Goal: Task Accomplishment & Management: Manage account settings

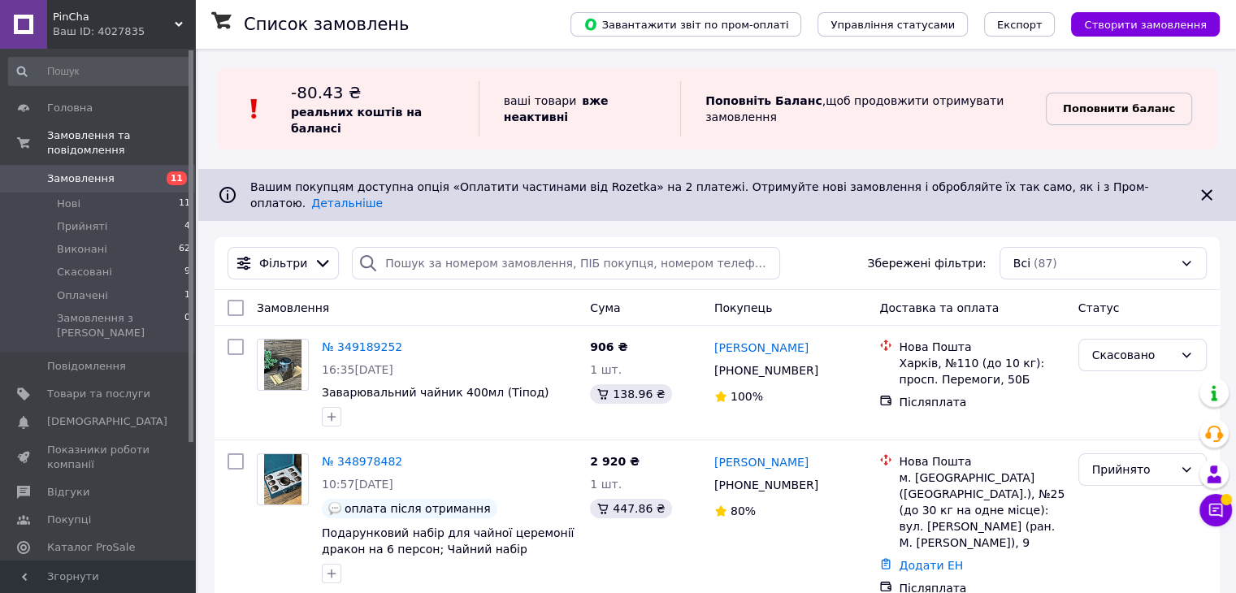
click at [1142, 102] on b "Поповнити баланс" at bounding box center [1119, 108] width 112 height 12
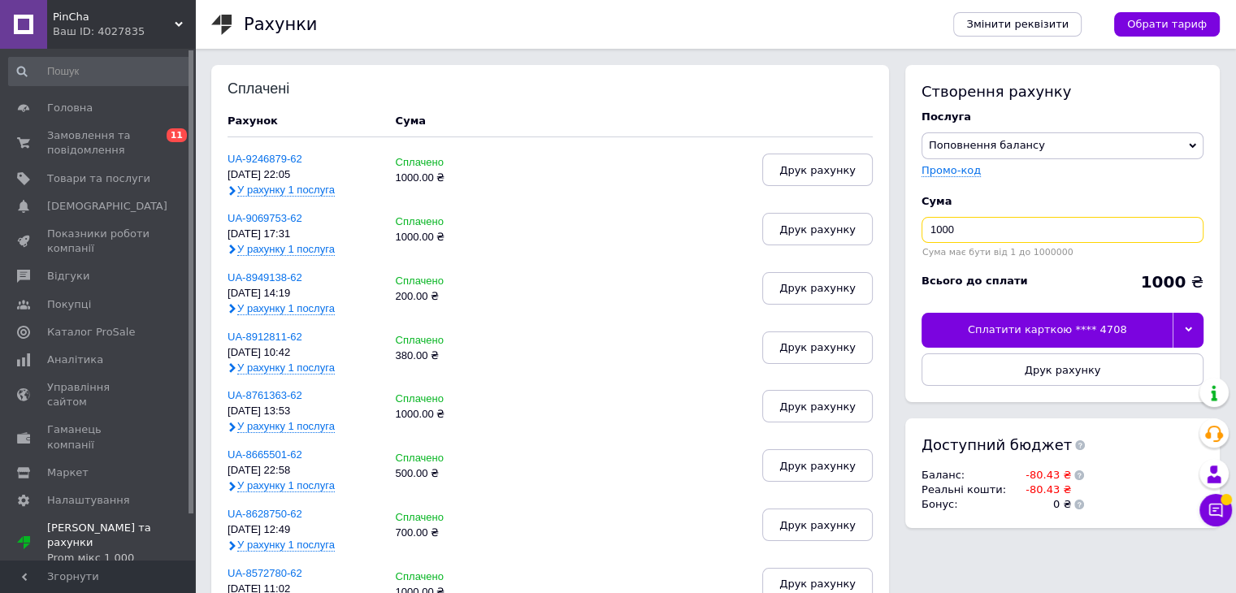
click at [956, 234] on input "1000" at bounding box center [1063, 230] width 282 height 26
type input "1"
type input "300"
click at [1092, 332] on div "Сплатити карткою **** 4708" at bounding box center [1047, 330] width 251 height 34
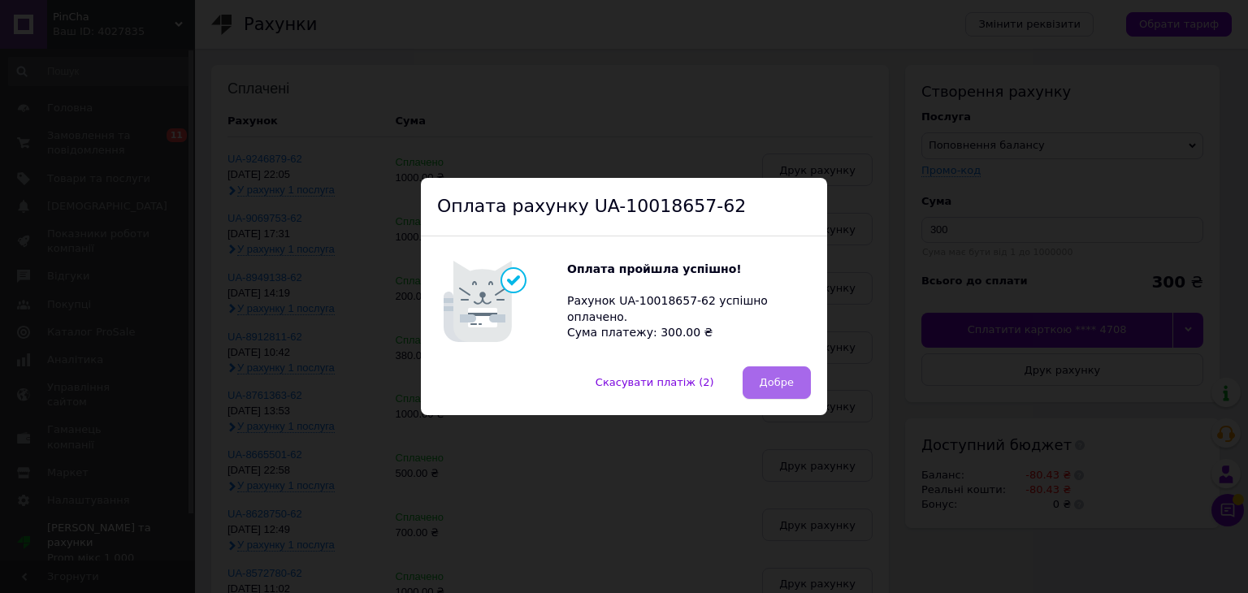
click at [794, 394] on button "Добре" at bounding box center [777, 383] width 68 height 33
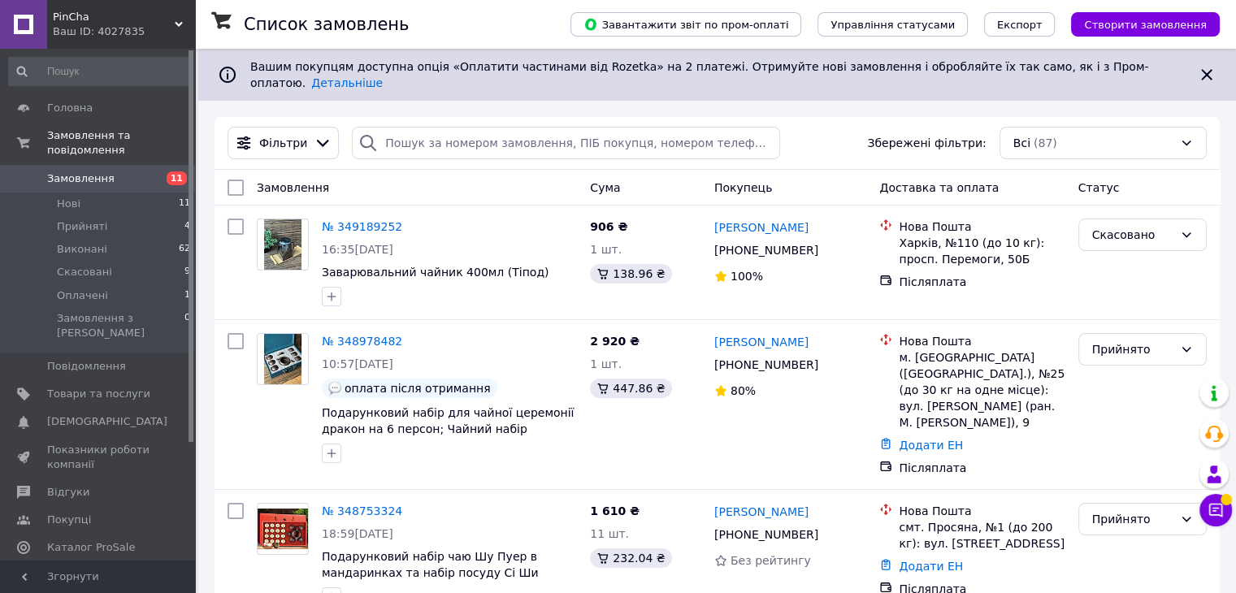
click at [126, 30] on div "Ваш ID: 4027835" at bounding box center [124, 31] width 142 height 15
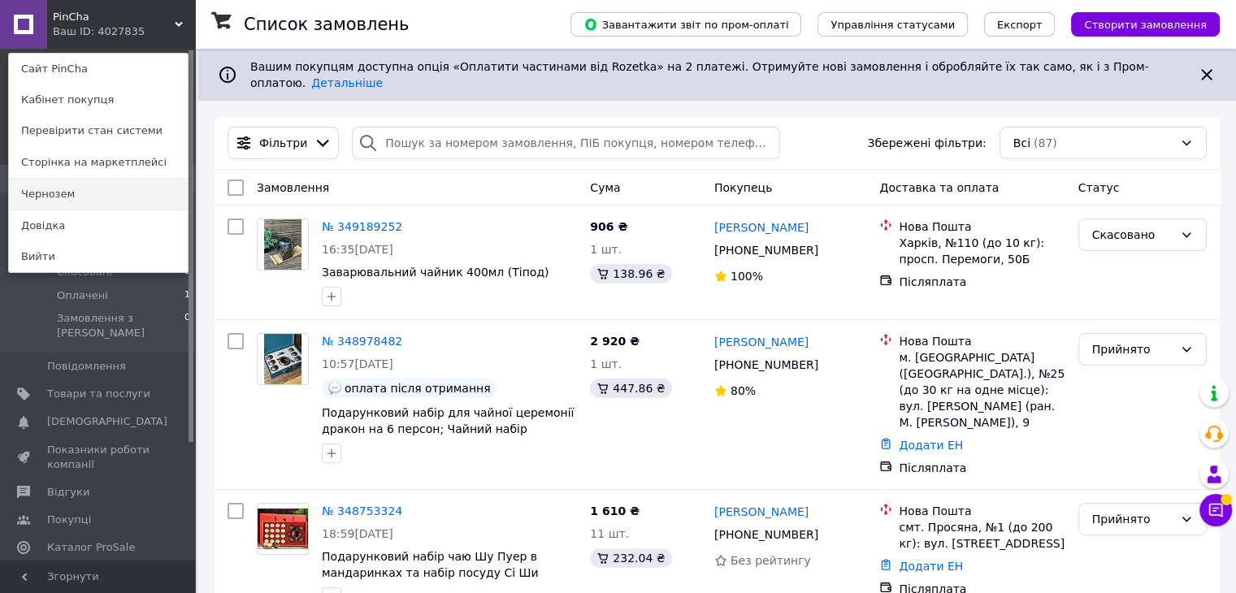
click at [78, 199] on link "Чернозем" at bounding box center [98, 194] width 179 height 31
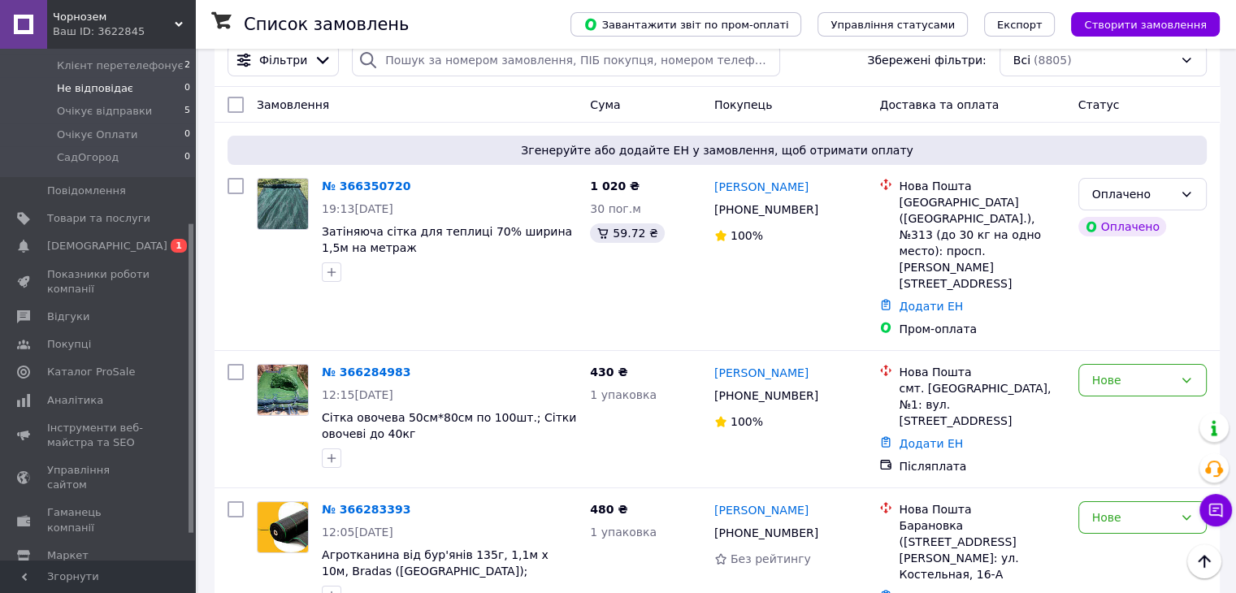
scroll to position [333, 0]
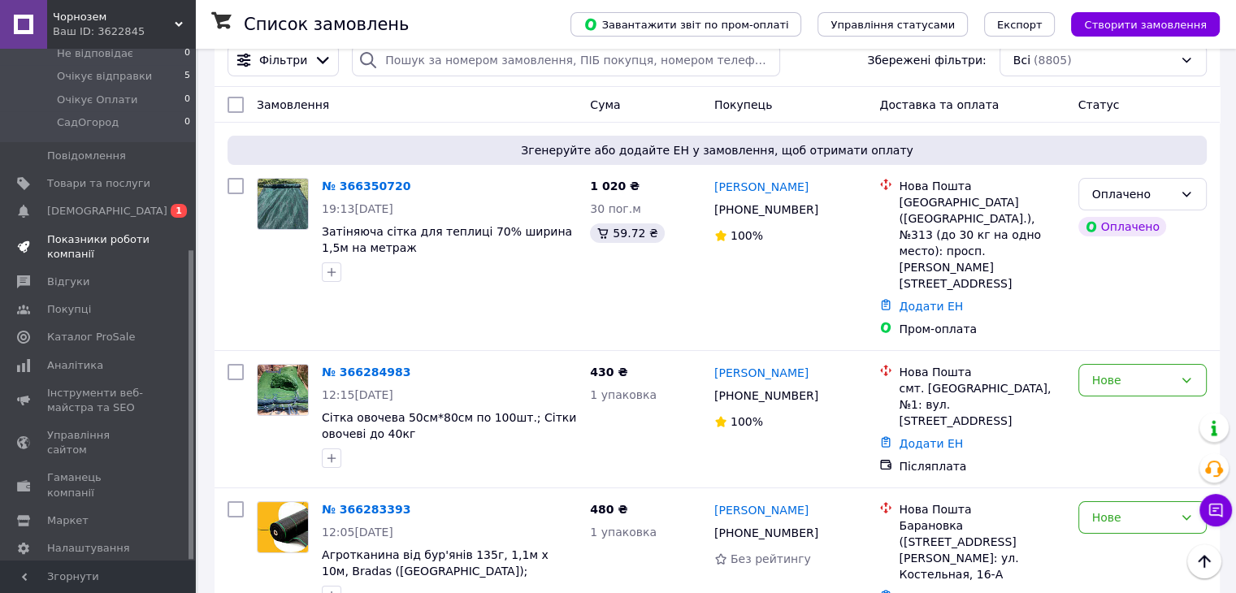
click at [88, 232] on span "Показники роботи компанії" at bounding box center [98, 246] width 103 height 29
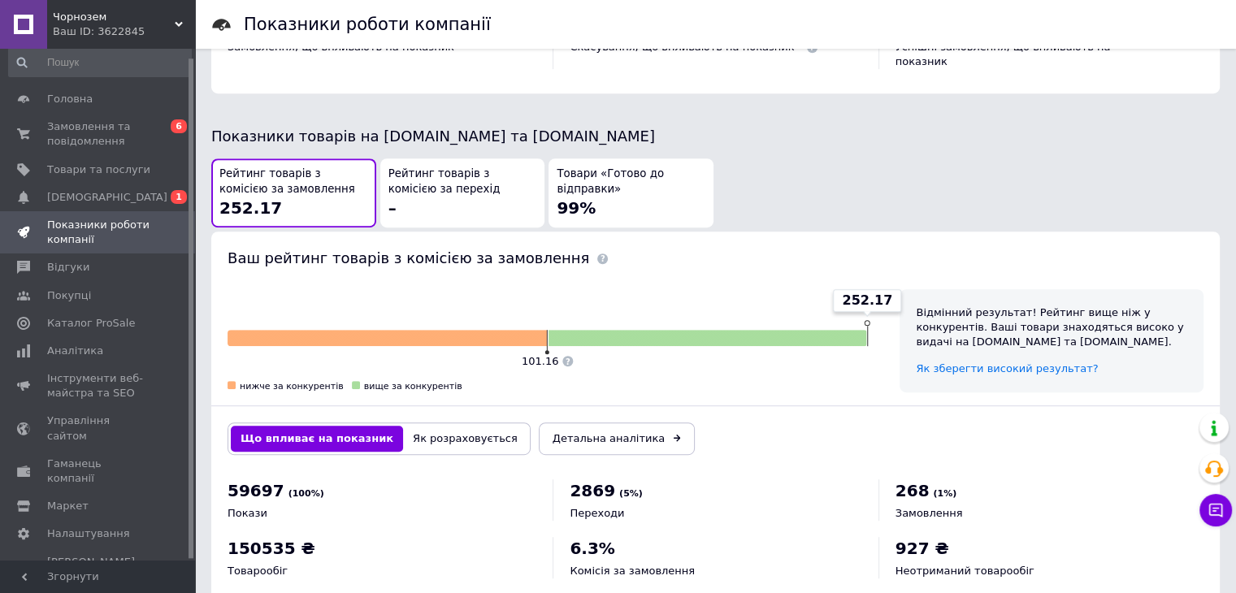
scroll to position [844, 0]
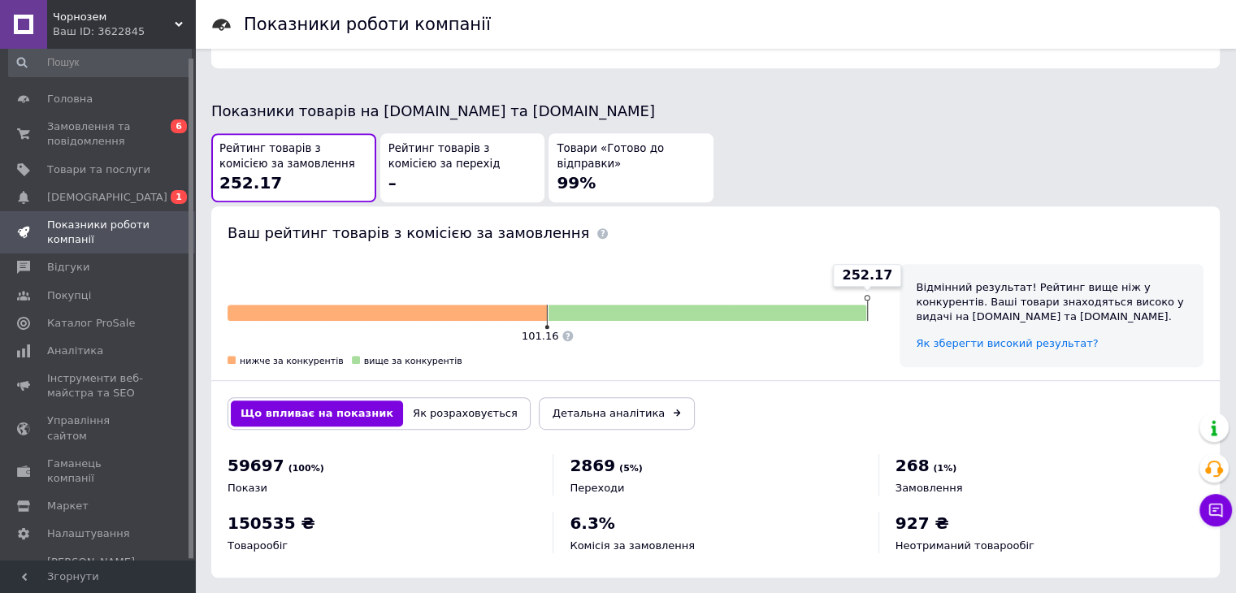
click at [167, 24] on div "Ваш ID: 3622845" at bounding box center [124, 31] width 142 height 15
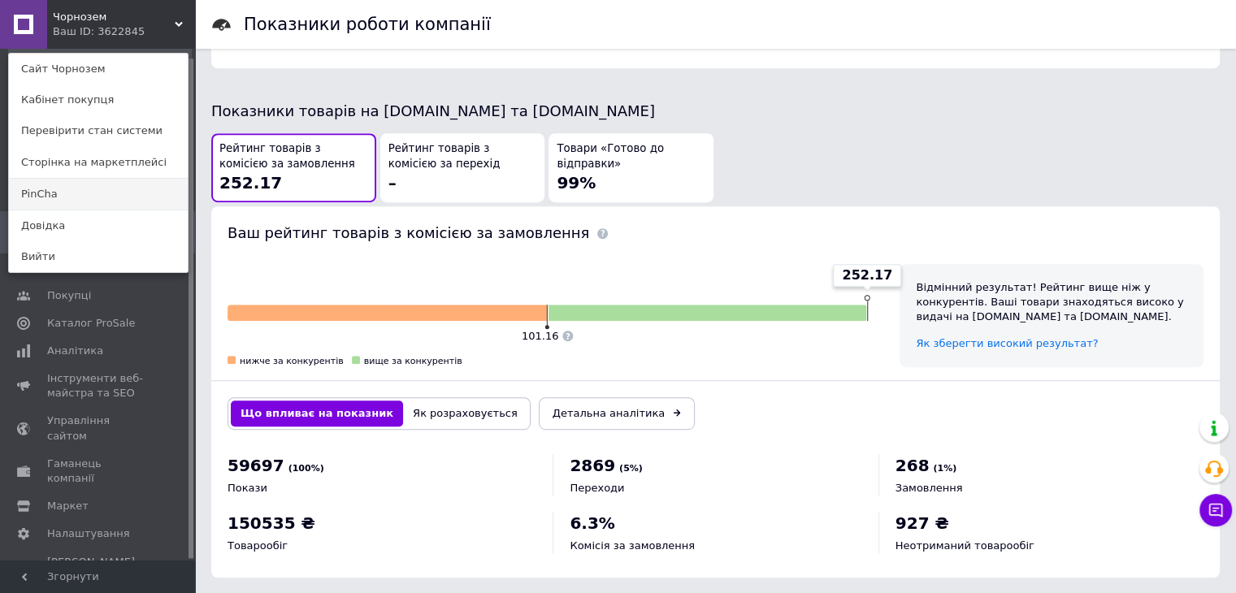
click at [53, 202] on link "PinСha" at bounding box center [98, 194] width 179 height 31
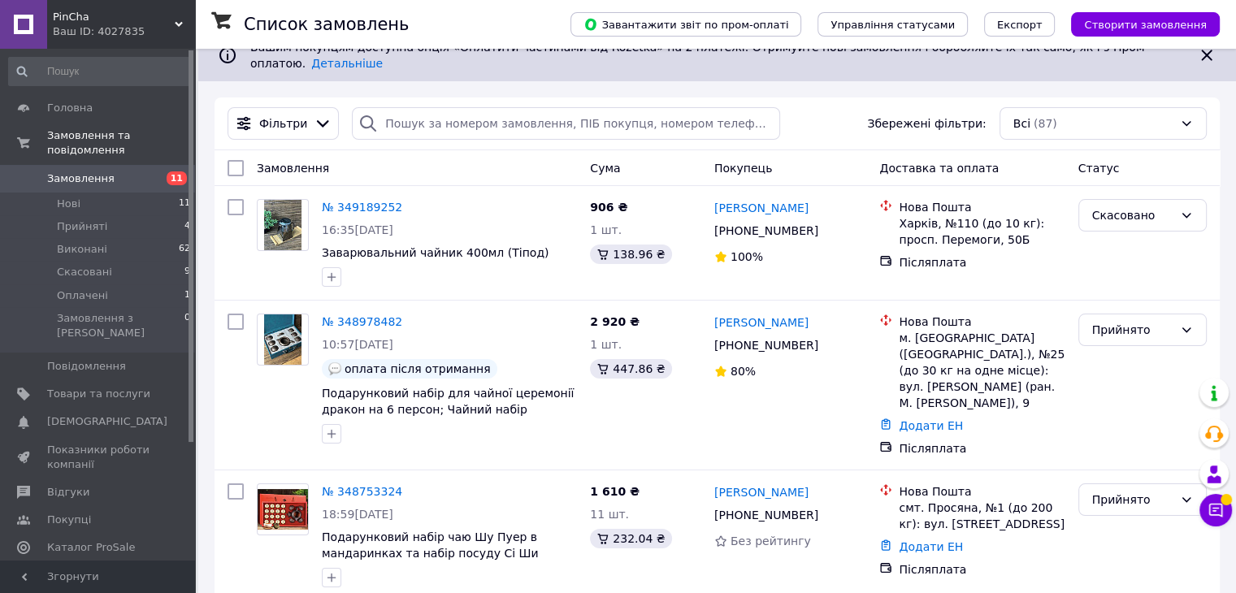
scroll to position [23, 0]
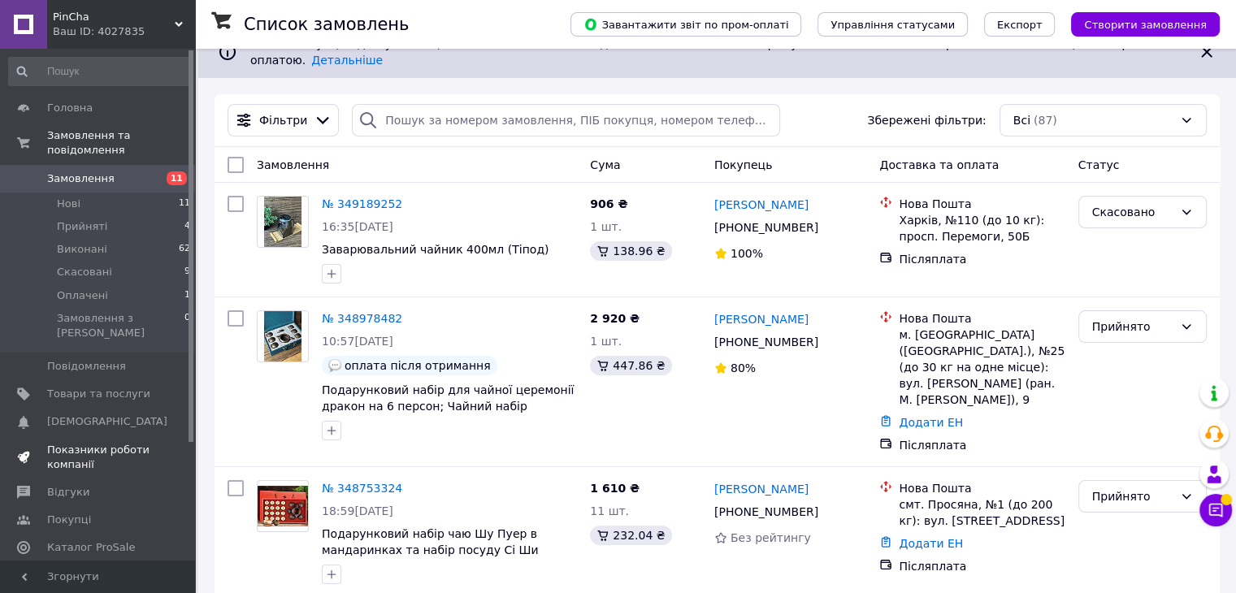
click at [64, 436] on link "Показники роботи компанії" at bounding box center [100, 457] width 200 height 42
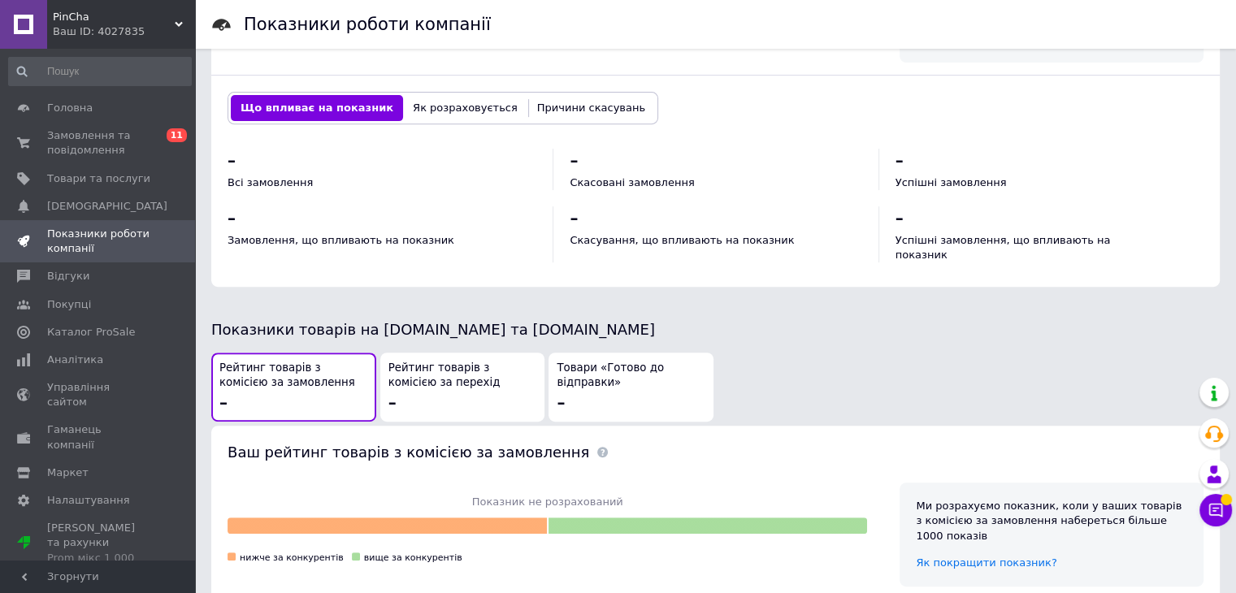
scroll to position [845, 0]
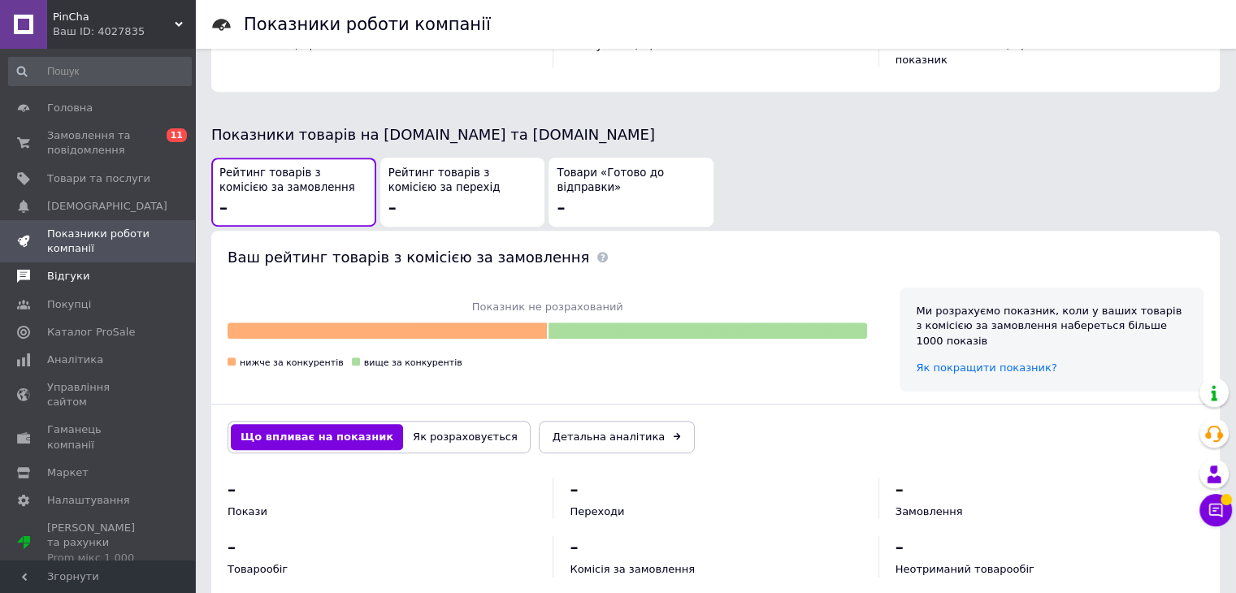
click at [88, 280] on span "Відгуки" at bounding box center [98, 276] width 103 height 15
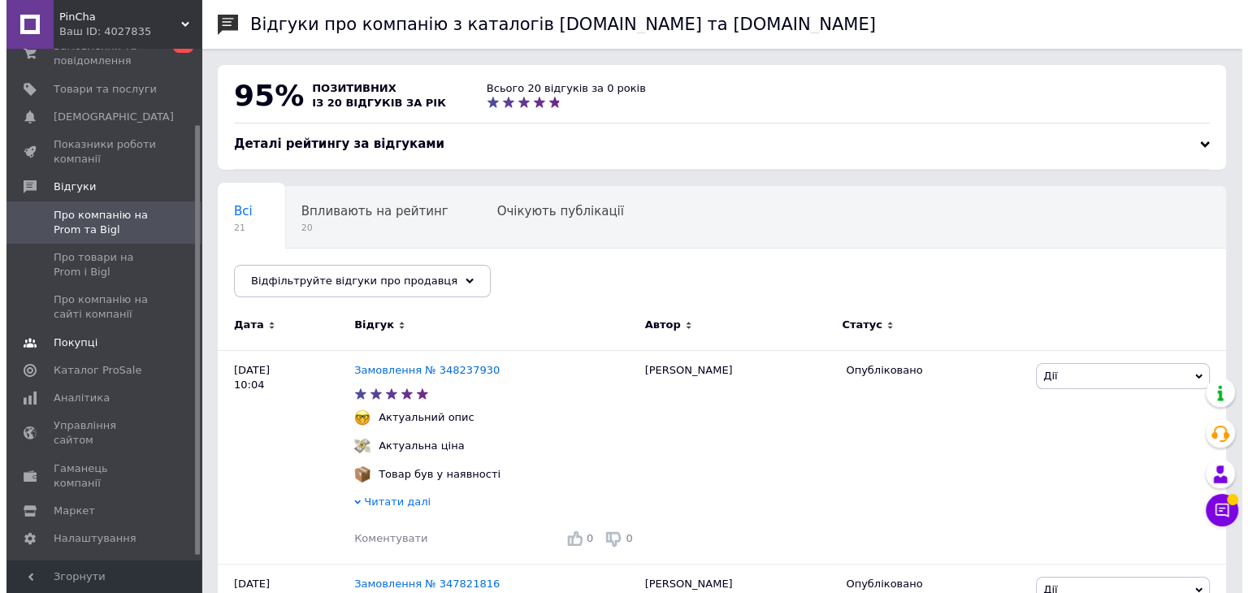
scroll to position [94, 0]
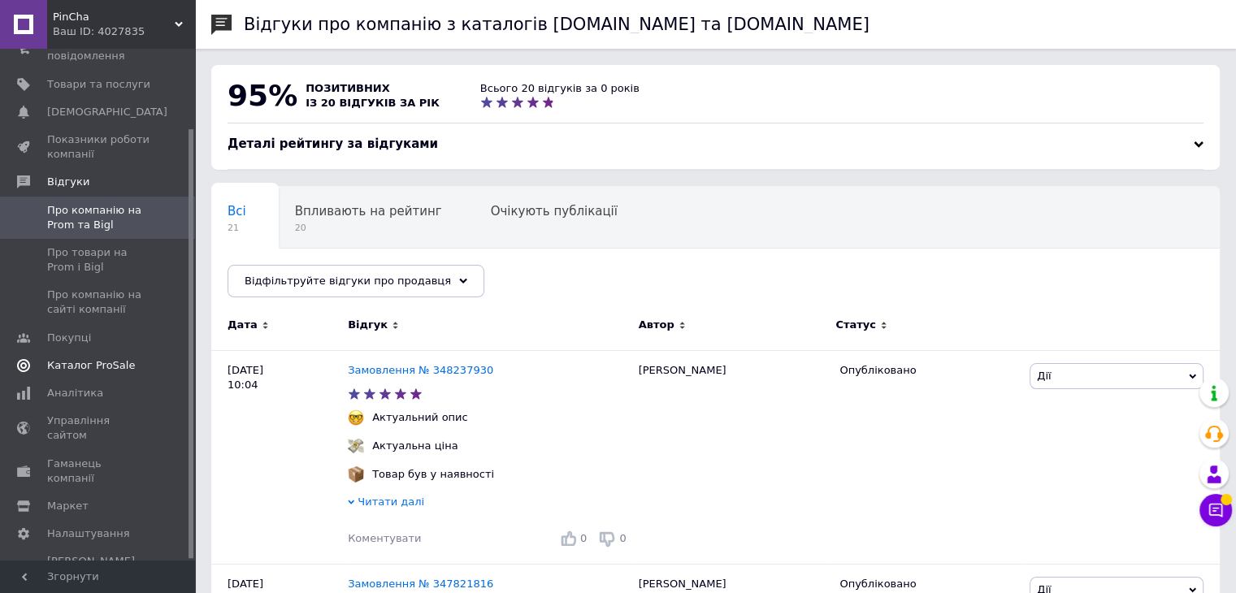
click at [94, 364] on span "Каталог ProSale" at bounding box center [91, 365] width 88 height 15
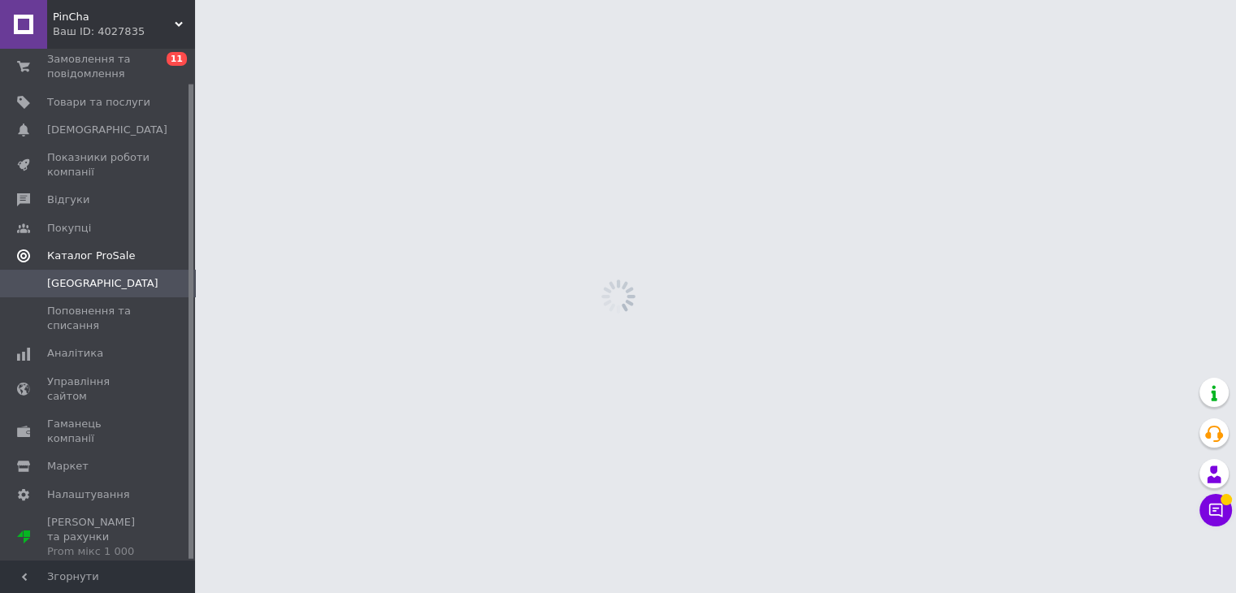
scroll to position [37, 0]
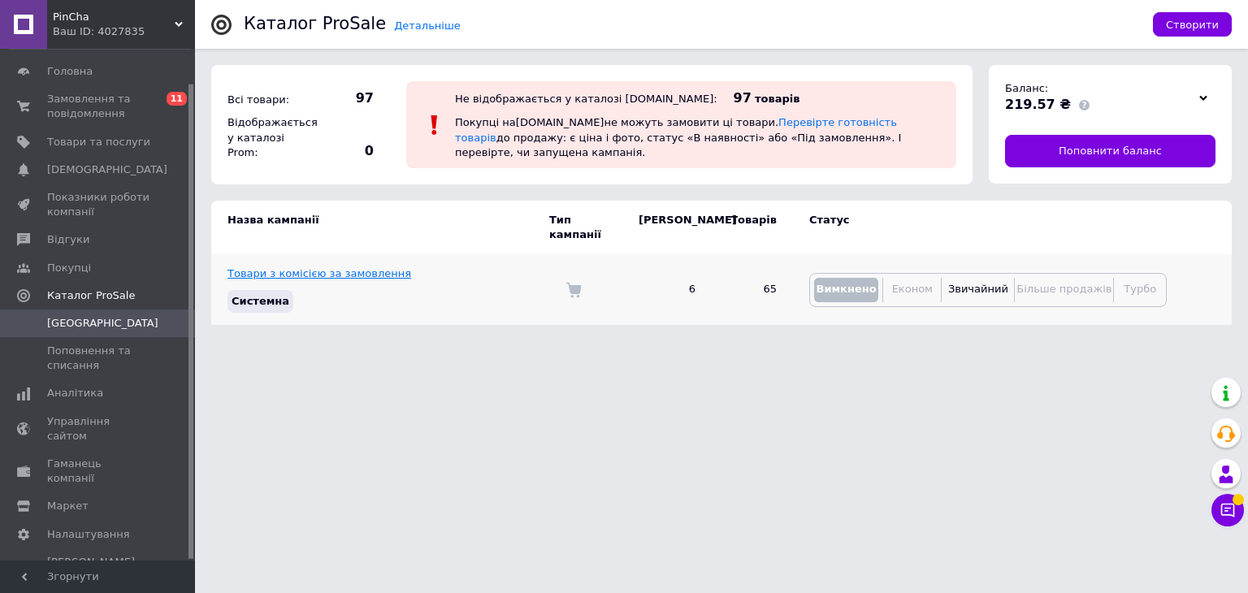
click at [355, 267] on link "Товари з комісією за замовлення" at bounding box center [320, 273] width 184 height 12
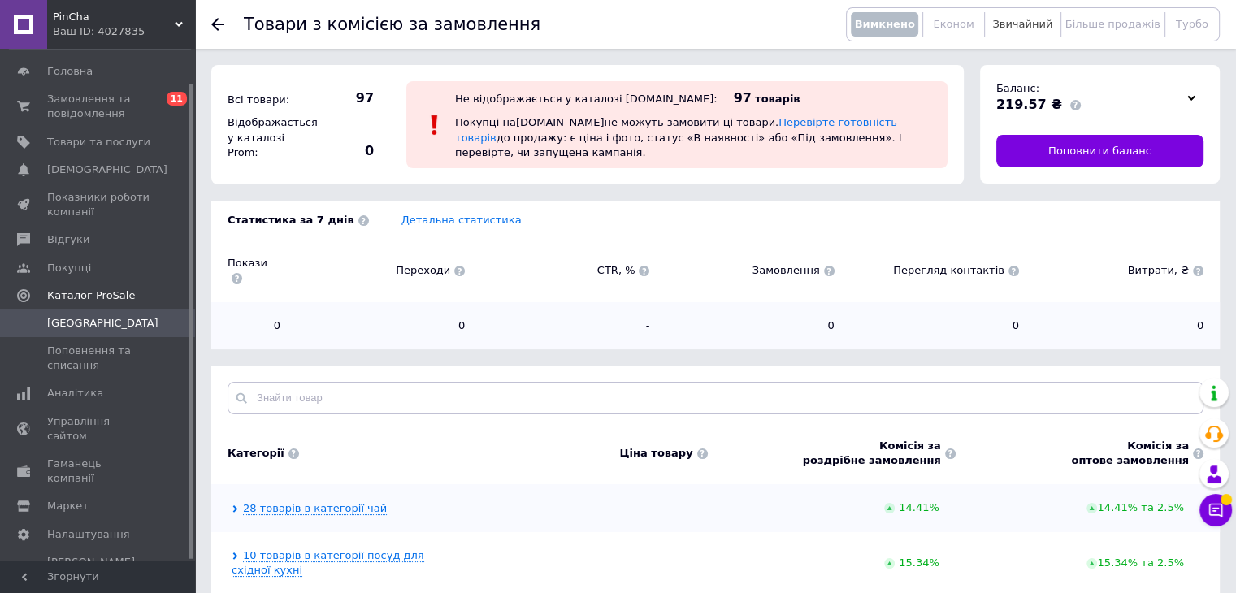
click at [1020, 28] on span "Звичайний" at bounding box center [1022, 24] width 60 height 12
click at [1009, 15] on button "Звичайний" at bounding box center [1022, 24] width 67 height 24
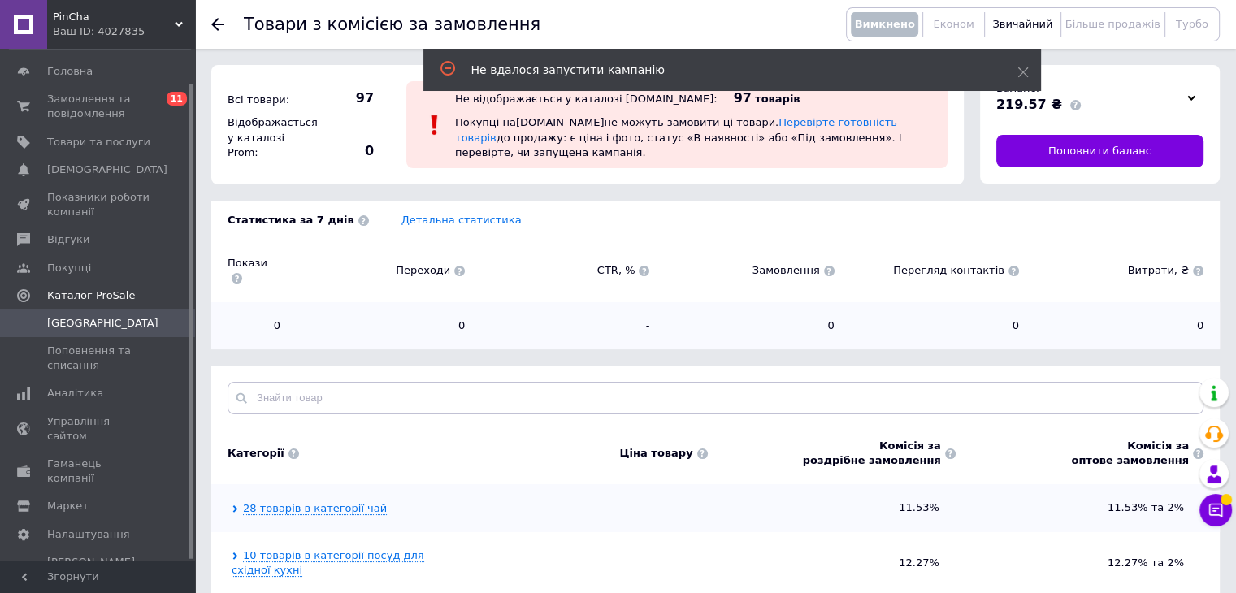
click at [259, 192] on div "Товари з комісією за замовлення Вимкнено Економ Звичайний Більше продажів Турбо…" at bounding box center [715, 415] width 1041 height 830
click at [63, 320] on span "[GEOGRAPHIC_DATA]" at bounding box center [102, 323] width 111 height 15
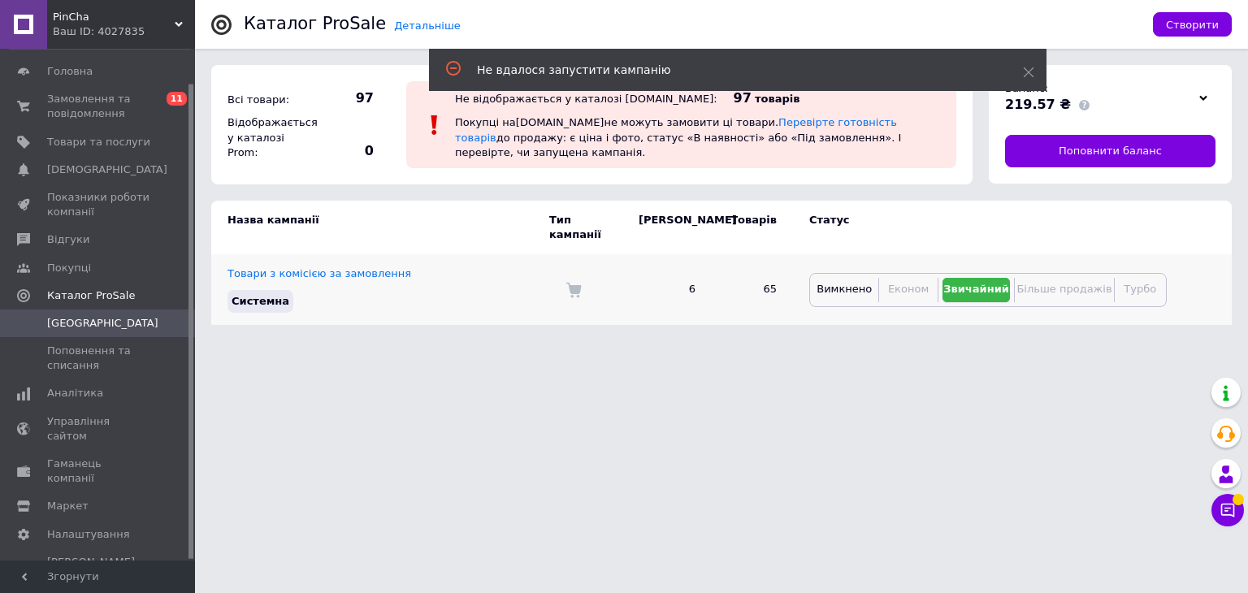
click at [987, 283] on span "Звичайний" at bounding box center [977, 289] width 66 height 12
click at [775, 341] on html "PinСha Ваш ID: 4027835 Сайт PinСha Кабінет покупця Перевірити стан системи Стор…" at bounding box center [624, 170] width 1248 height 341
